Goal: Register for event/course

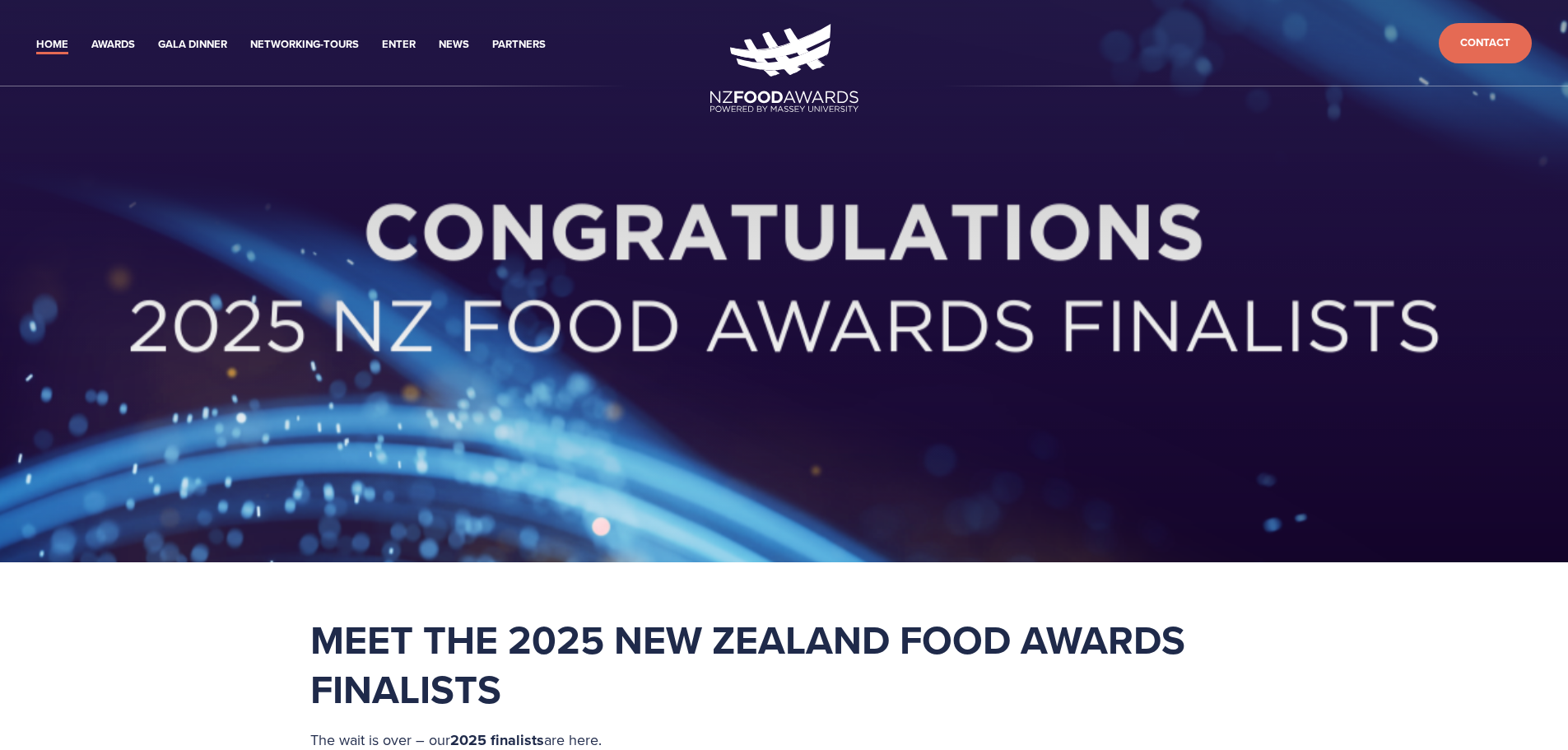
click at [1201, 683] on h1 "Meet the 2025 New Zealand Food Awards Finalists" at bounding box center [784, 664] width 948 height 99
click at [181, 40] on link "Gala Dinner" at bounding box center [192, 44] width 69 height 19
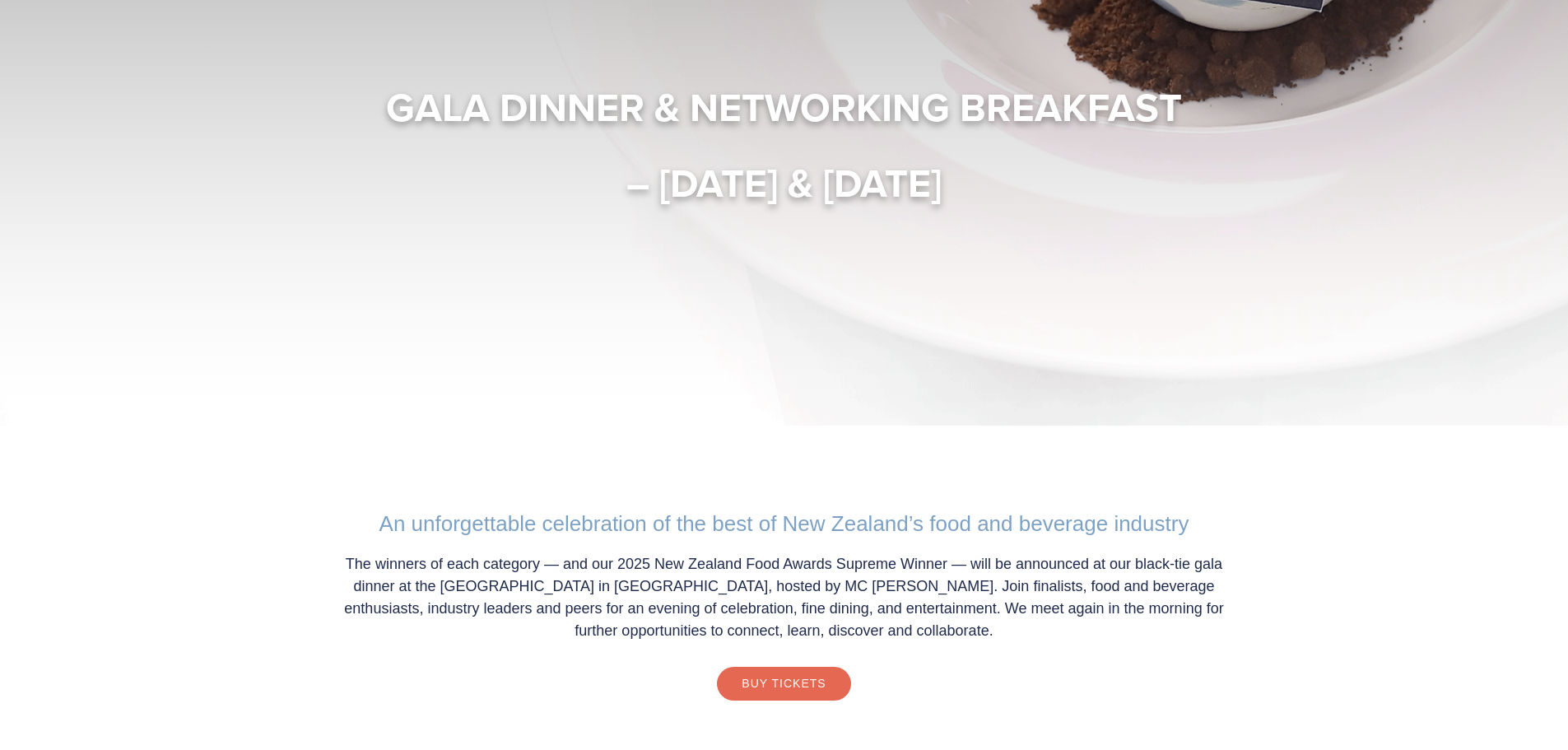
scroll to position [228, 0]
